Goal: Task Accomplishment & Management: Use online tool/utility

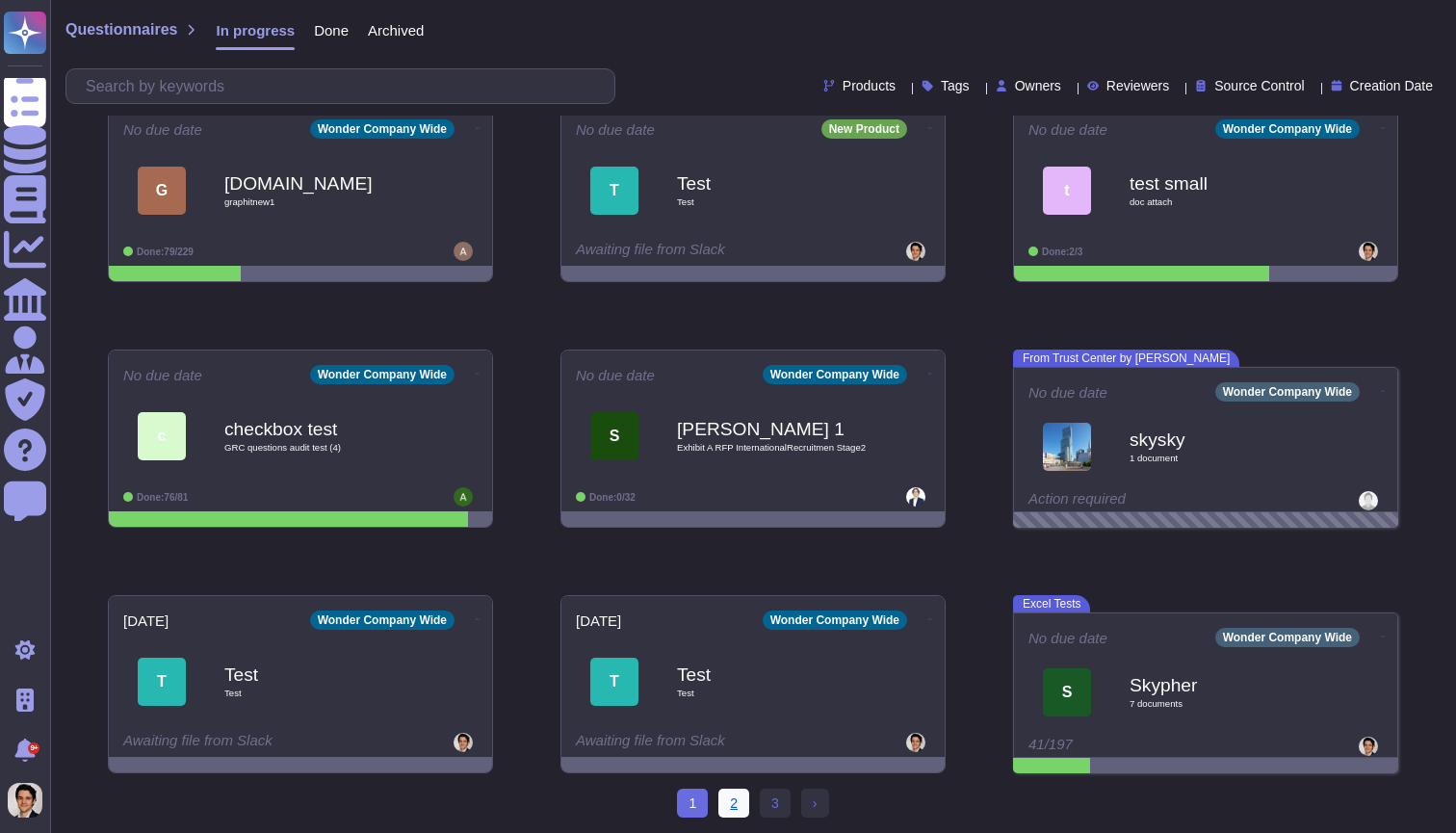
scroll to position [272, 0]
click at [731, 804] on link "2" at bounding box center [734, 803] width 31 height 29
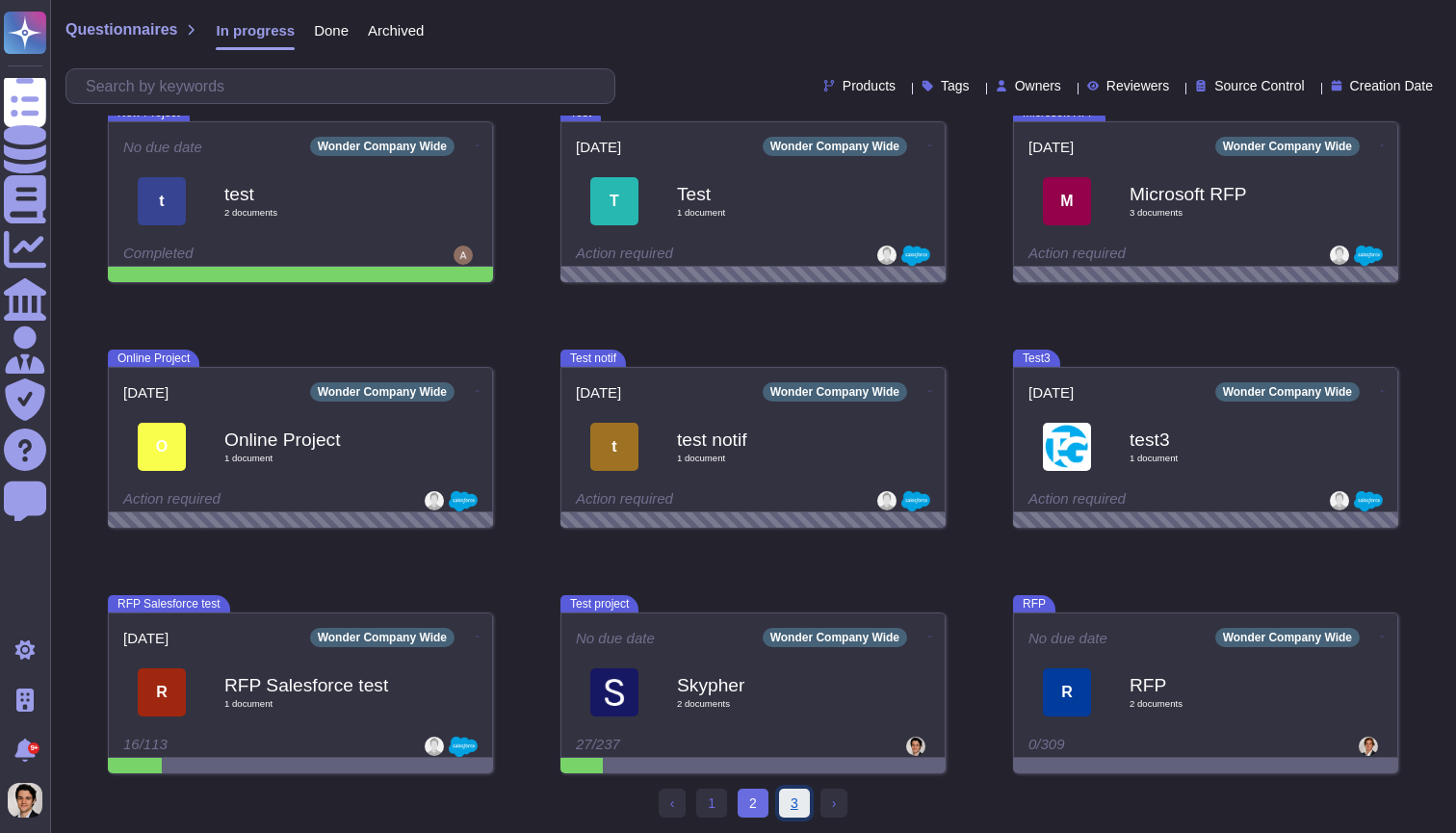
click at [789, 811] on link "3" at bounding box center [795, 803] width 31 height 29
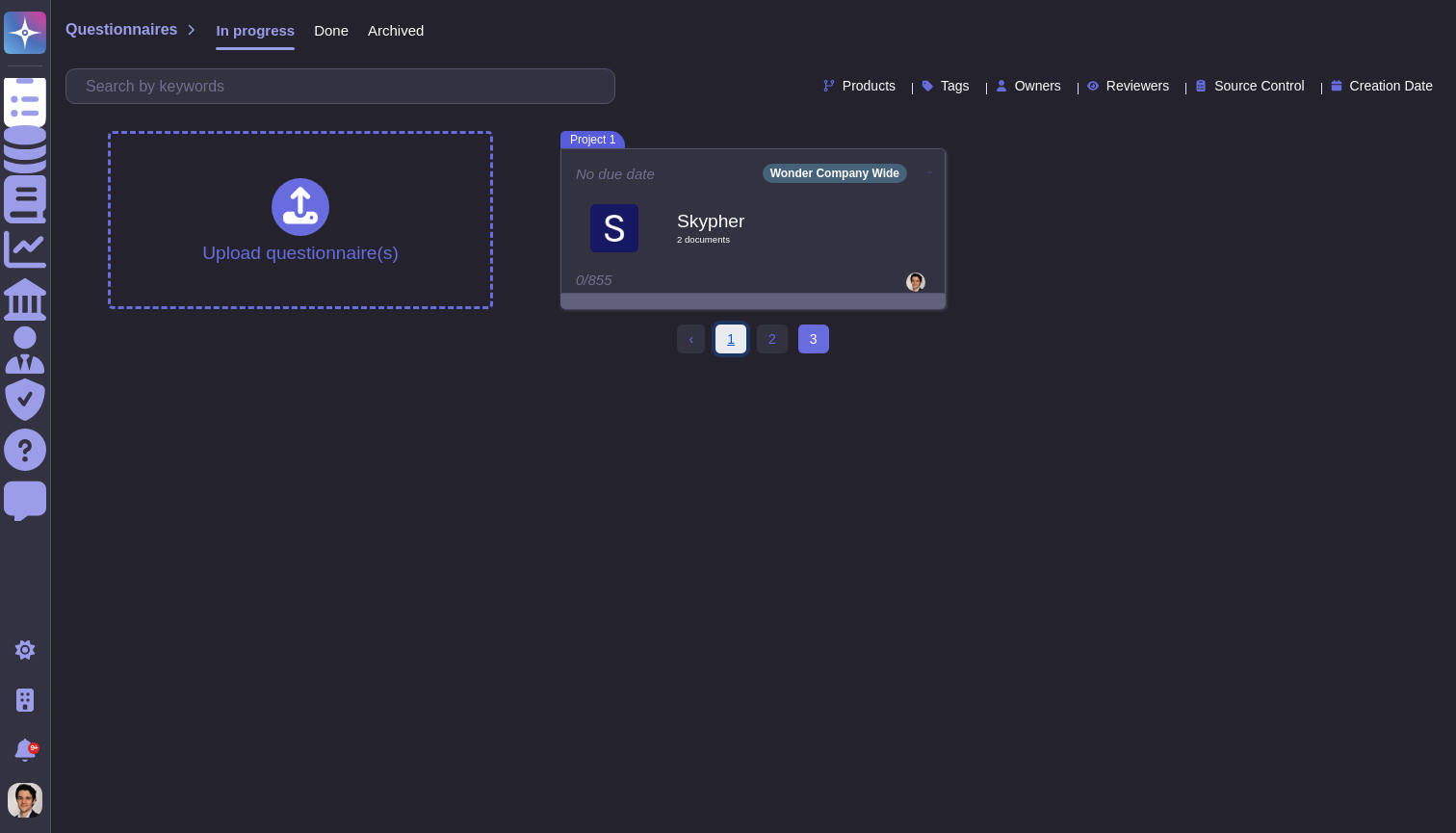
click at [743, 338] on link "1" at bounding box center [731, 339] width 31 height 29
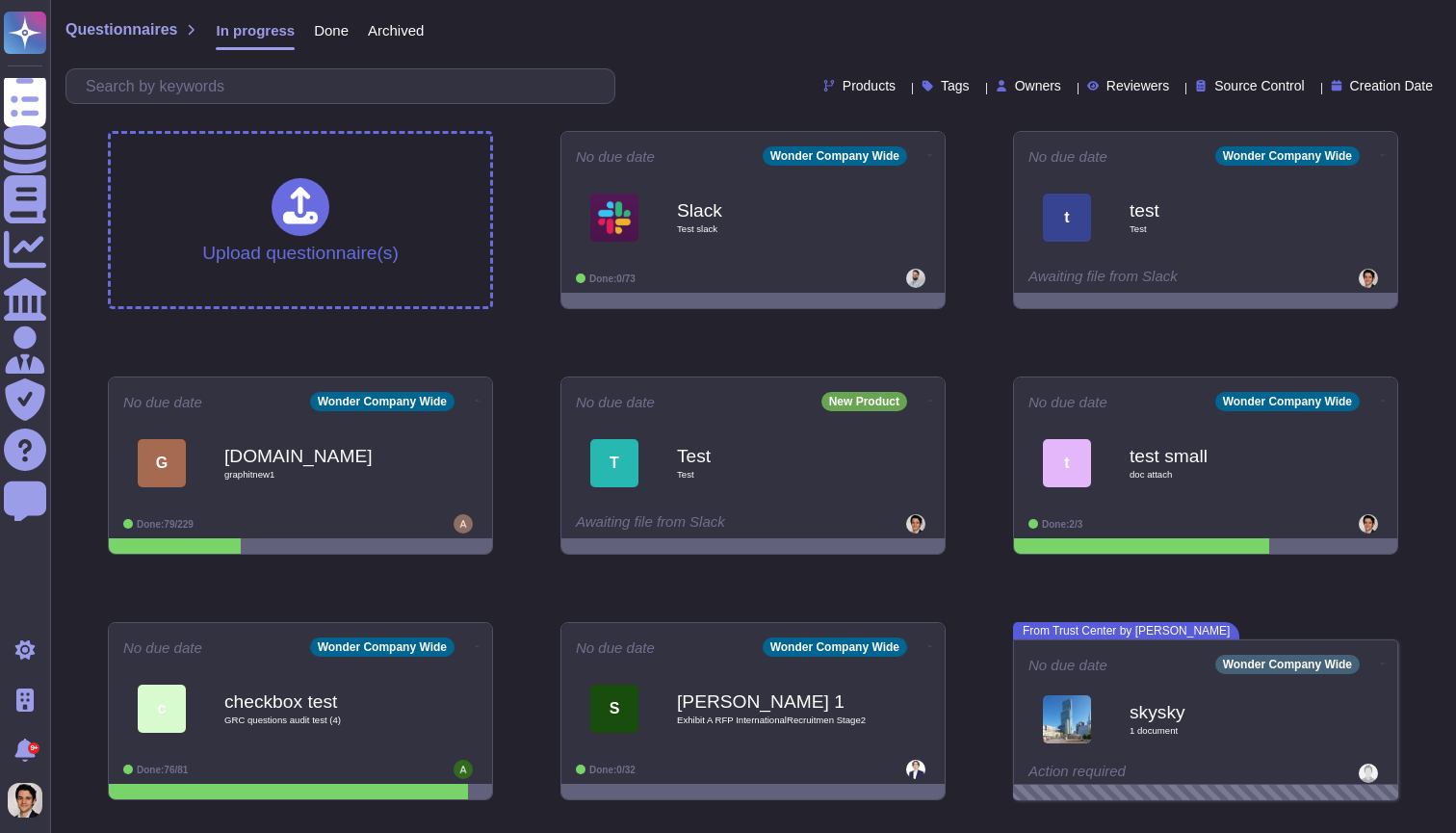
click at [1350, 90] on span "Creation Date" at bounding box center [1391, 86] width 83 height 14
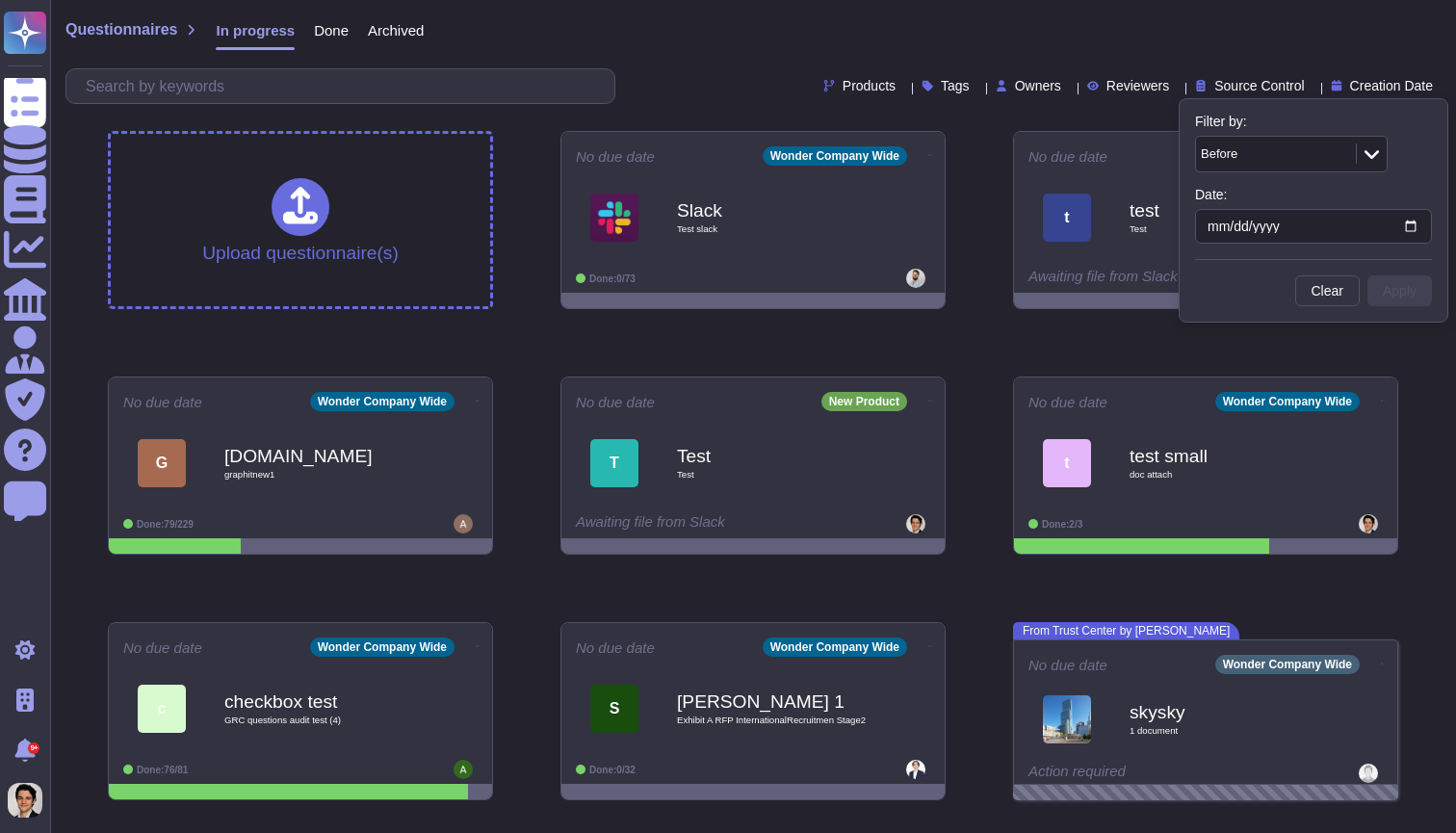
click at [1324, 16] on div "Questionnaires In progress Done Archived" at bounding box center [753, 35] width 1375 height 39
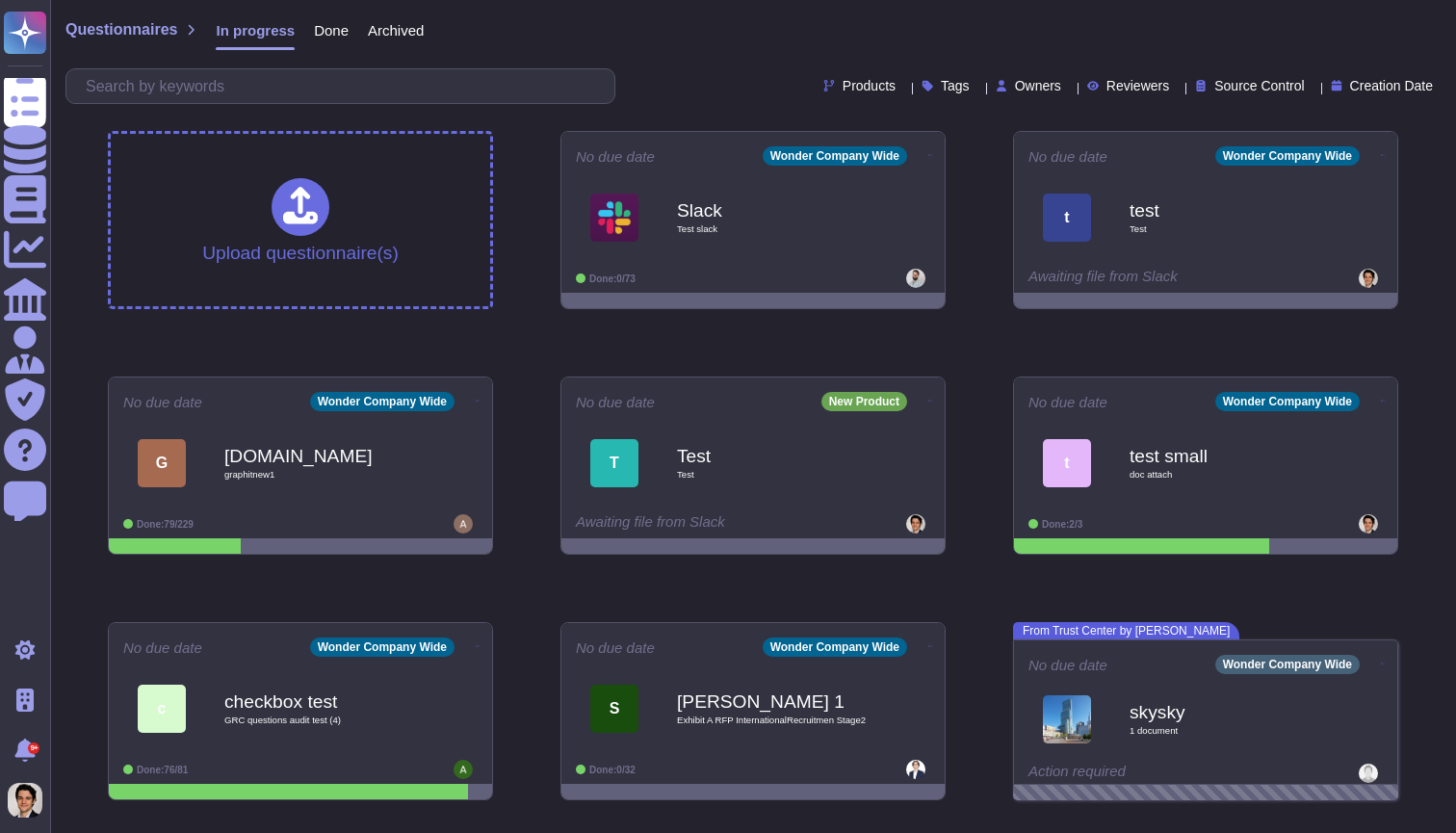
click at [316, 23] on span "Done" at bounding box center [331, 30] width 35 height 15
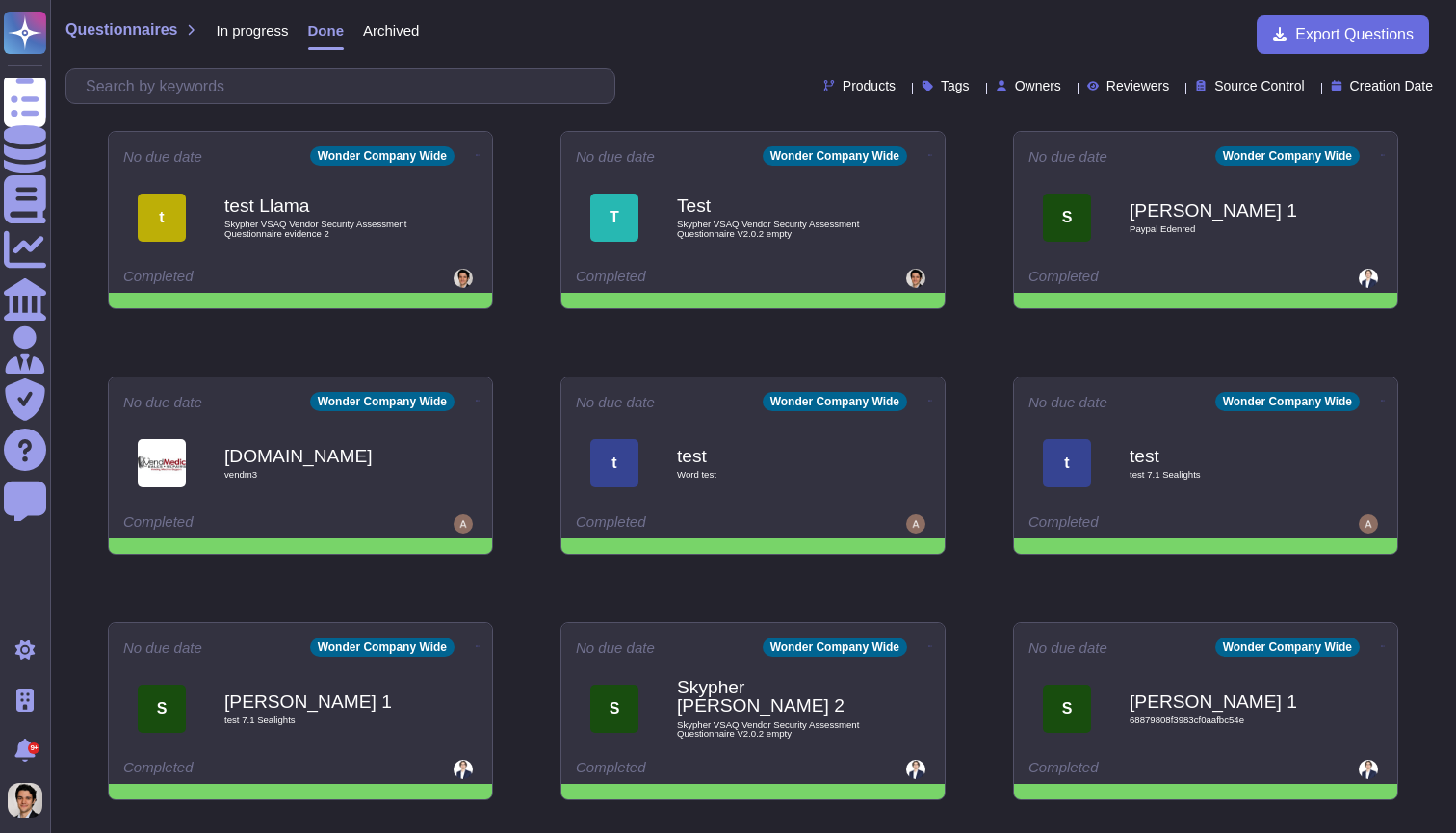
click at [1346, 96] on div "Products Tags Owners Reviewers Source Control Creation Date" at bounding box center [753, 86] width 1375 height 36
click at [1359, 95] on div "Products Tags Owners Reviewers Source Control Creation Date" at bounding box center [753, 86] width 1375 height 36
click at [1378, 79] on span "Creation Date" at bounding box center [1391, 86] width 83 height 14
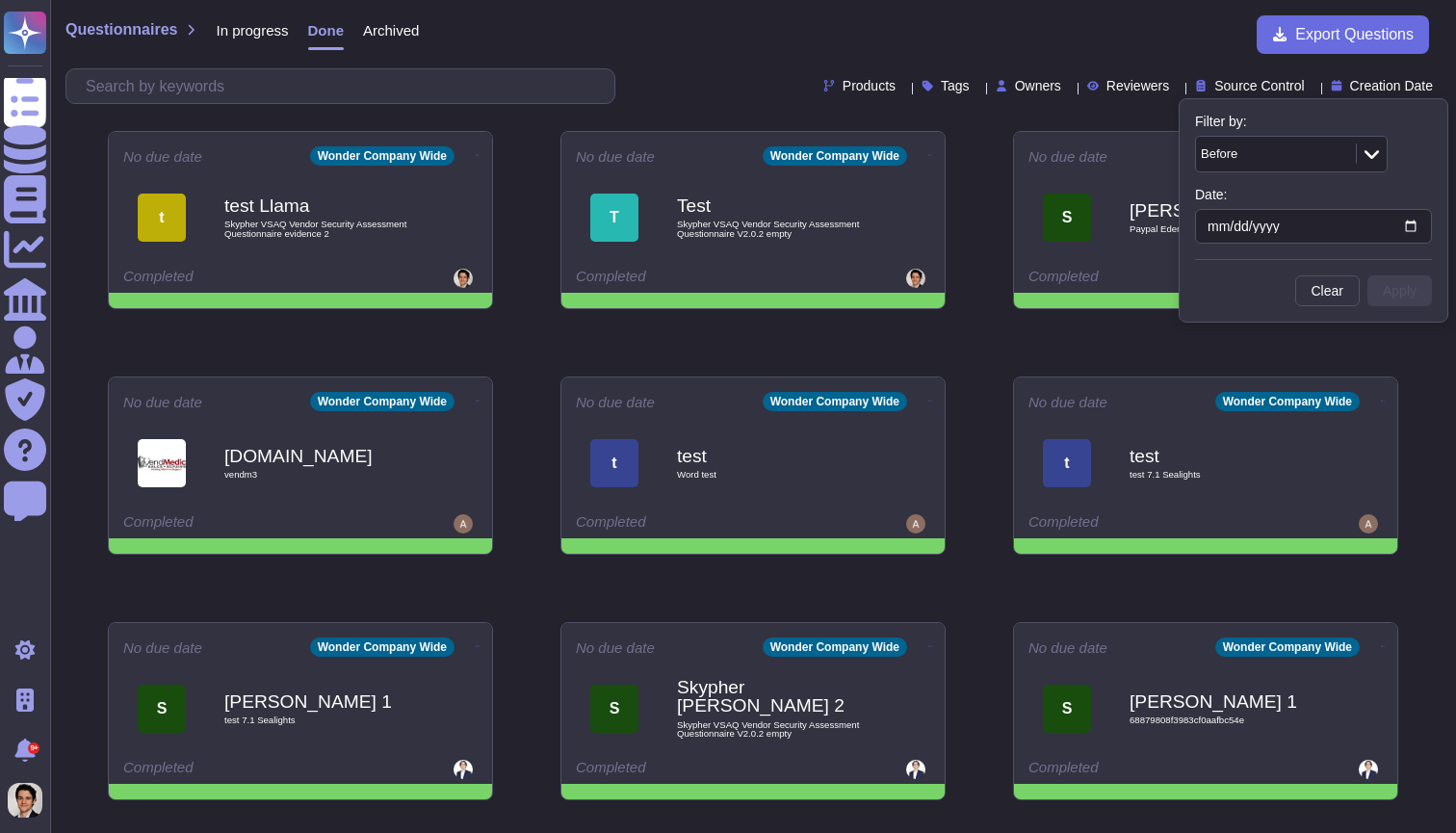
click at [1346, 162] on div "Before" at bounding box center [1273, 154] width 155 height 35
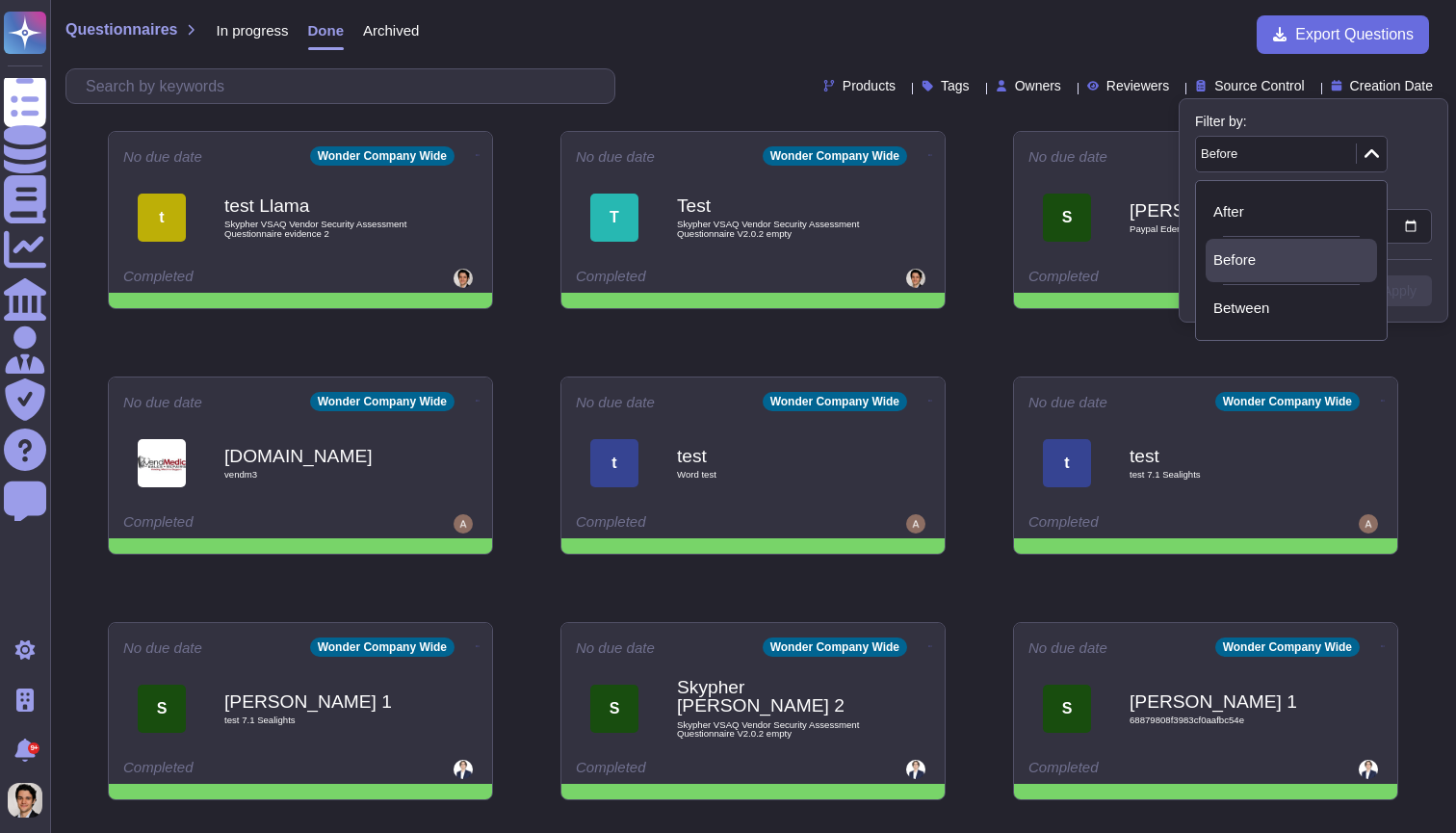
click at [1346, 162] on div "Before" at bounding box center [1273, 154] width 155 height 35
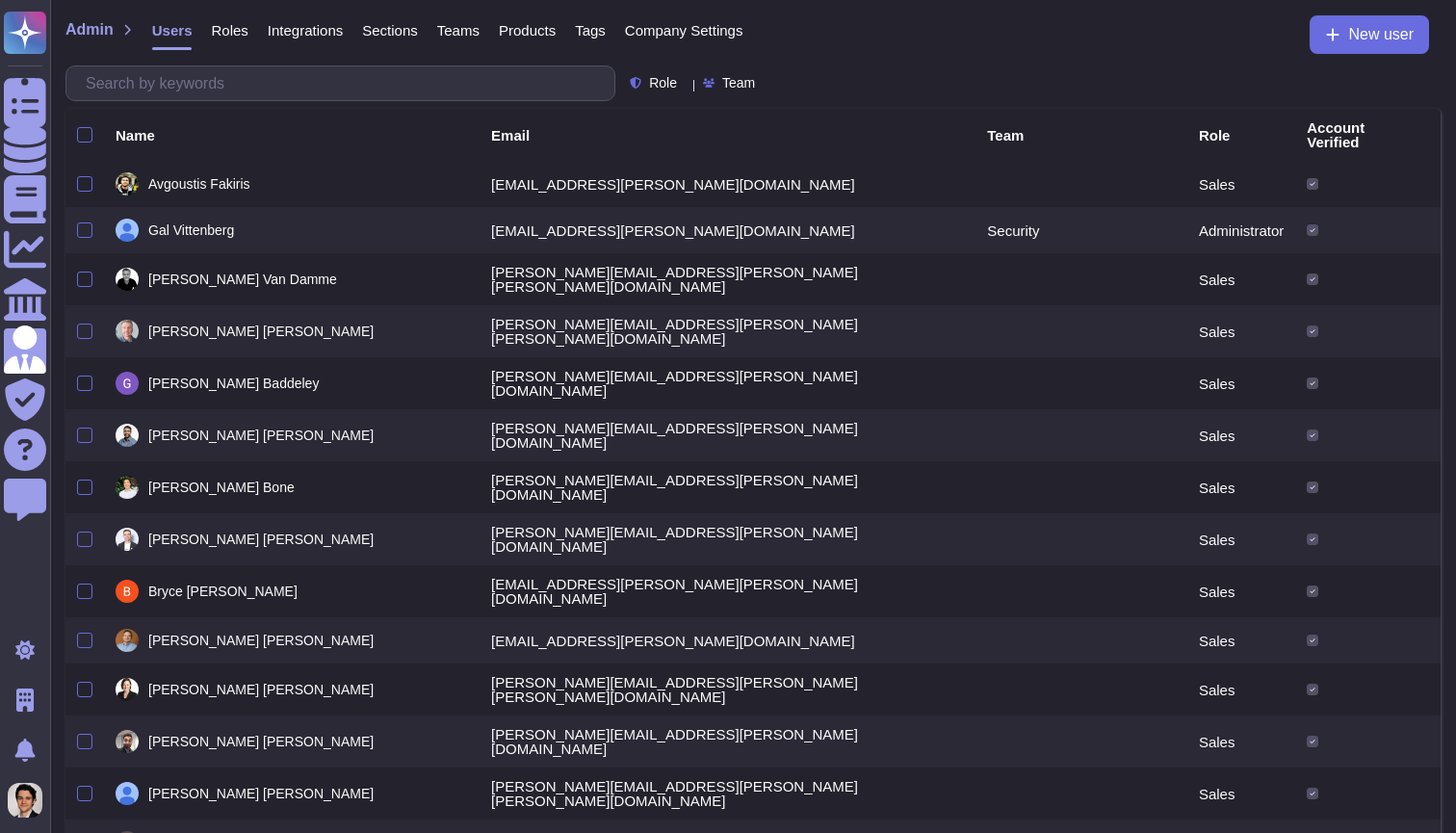
click at [1430, 3] on div "Admin Users Roles Integrations Sections Teams Products Tags Company Settings Ne…" at bounding box center [753, 52] width 1406 height 105
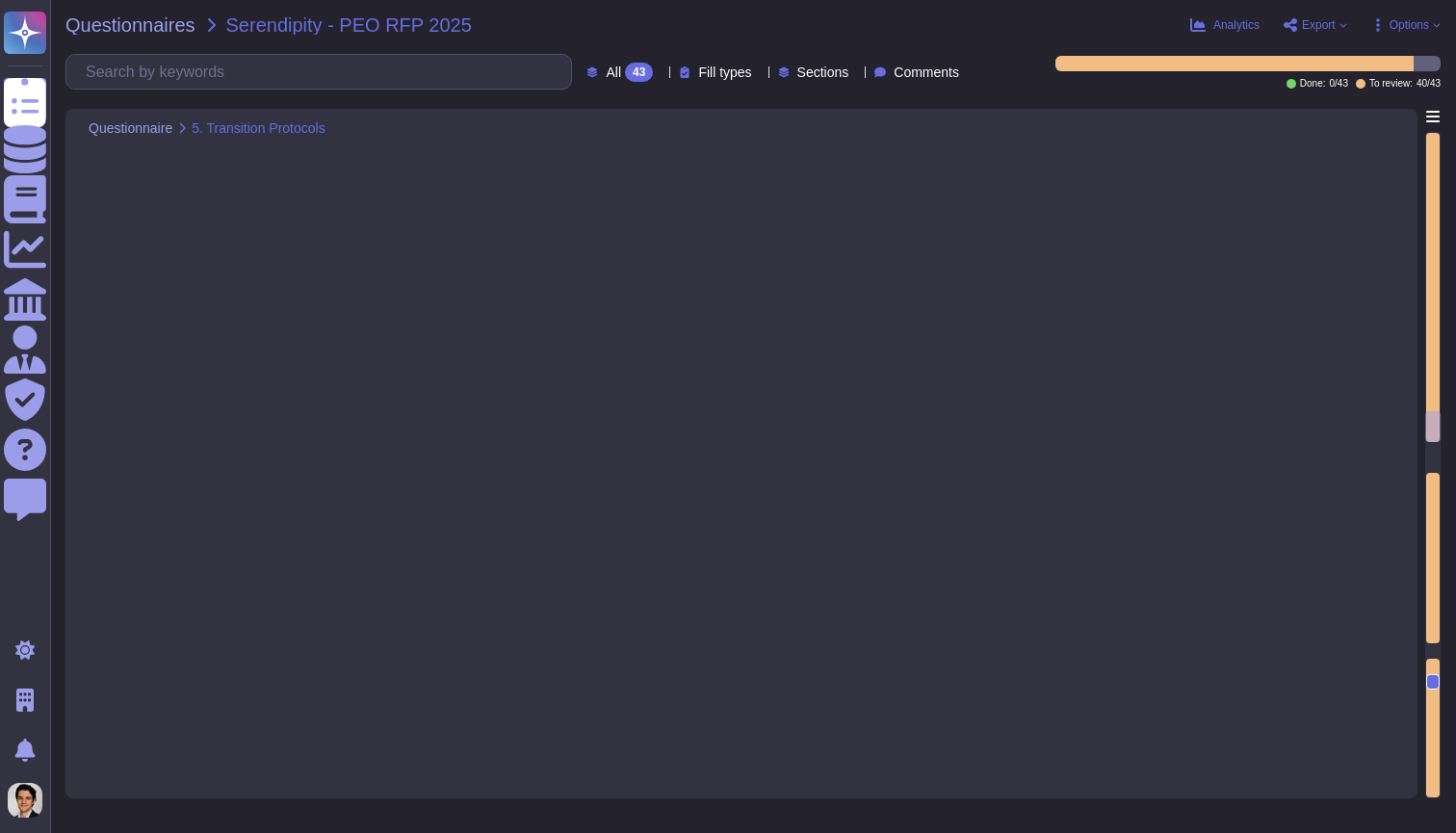
type textarea "1. Transition Planning & Timeline: - Detailed Transition Plan: The transition p…"
type textarea "1. Employee data, payroll history, benefits enrollment, and compliance document…"
